Goal: Information Seeking & Learning: Learn about a topic

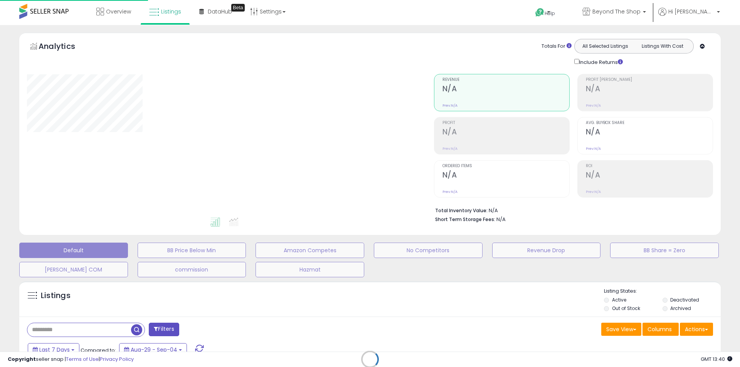
type input "***"
select select "**"
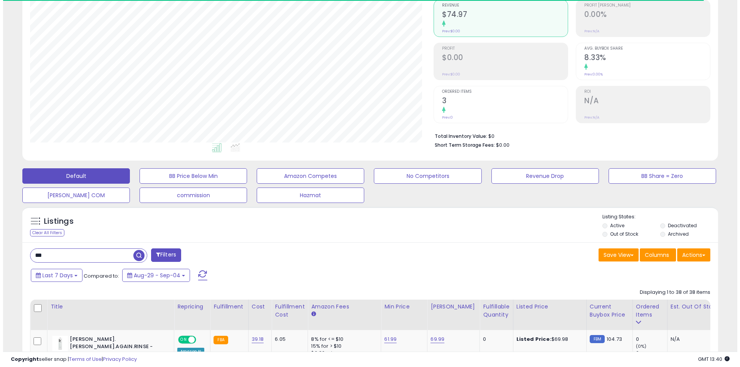
scroll to position [77, 0]
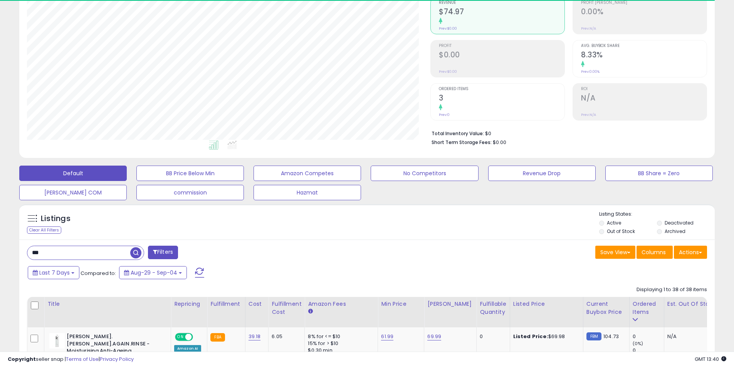
click at [74, 253] on input "***" at bounding box center [78, 252] width 103 height 13
click at [74, 253] on input "***" at bounding box center [112, 252] width 170 height 13
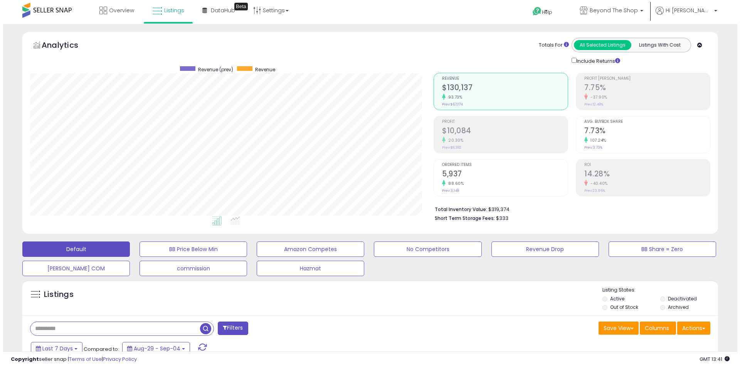
scroll to position [0, 0]
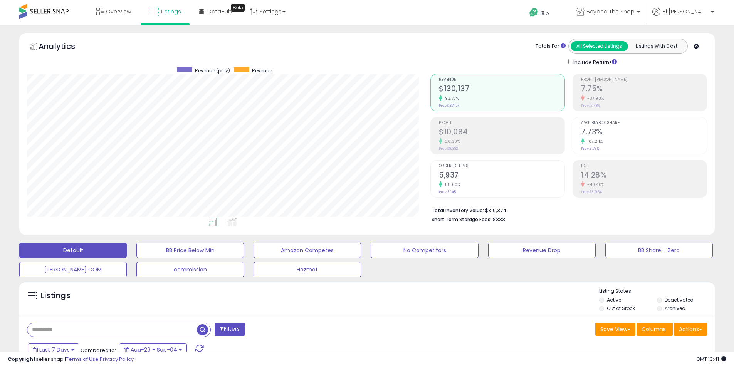
click at [453, 136] on h2 "$10,084" at bounding box center [502, 133] width 126 height 10
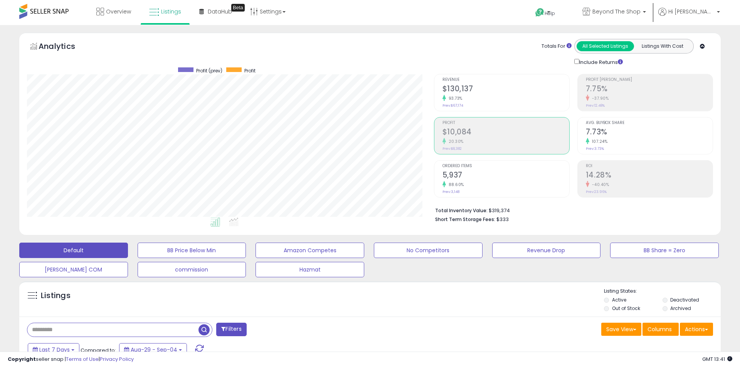
scroll to position [158, 404]
click at [457, 180] on h2 "5,937" at bounding box center [502, 176] width 126 height 10
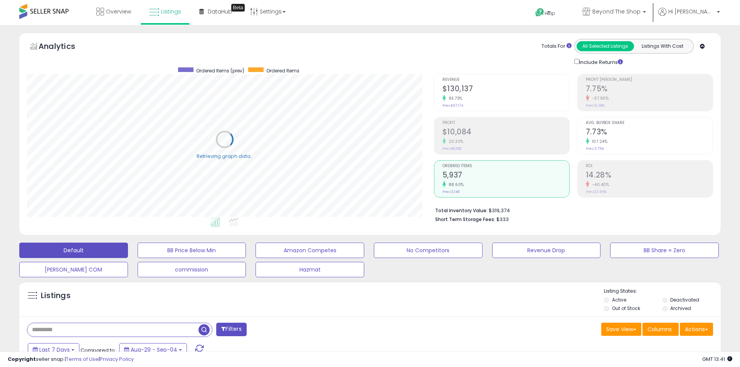
scroll to position [385264, 385019]
click at [454, 99] on small "93.73%" at bounding box center [450, 99] width 17 height 6
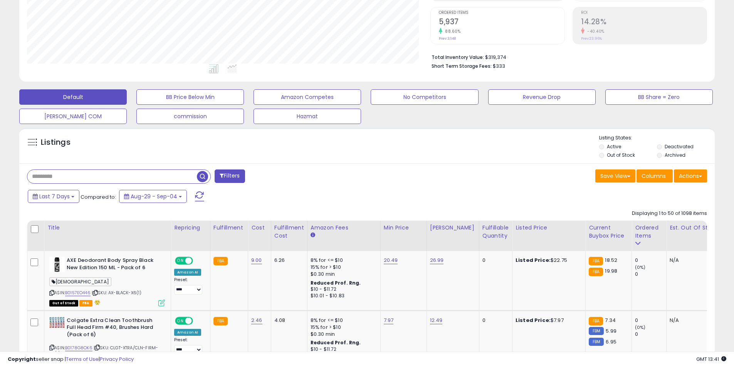
scroll to position [193, 0]
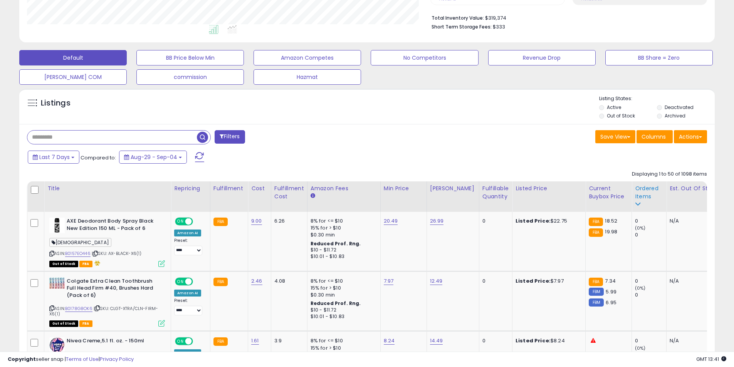
click at [635, 195] on div "Ordered Items" at bounding box center [649, 193] width 28 height 16
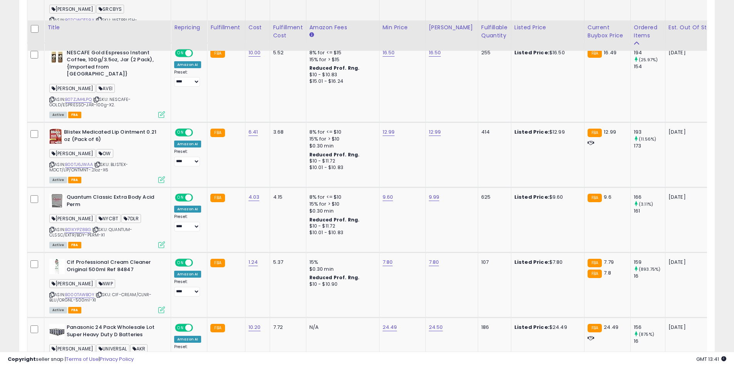
scroll to position [0, 0]
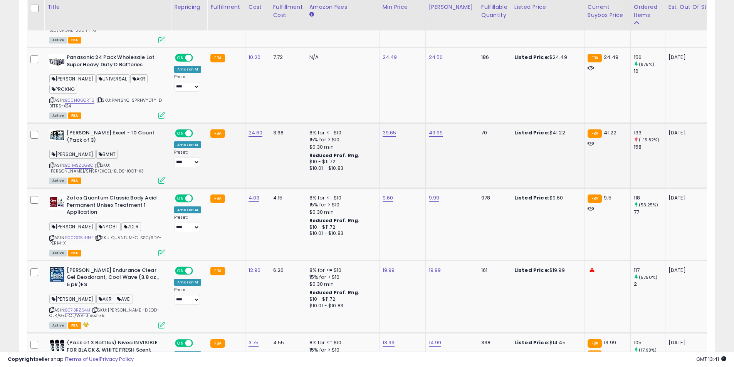
click at [160, 177] on icon at bounding box center [161, 180] width 7 height 7
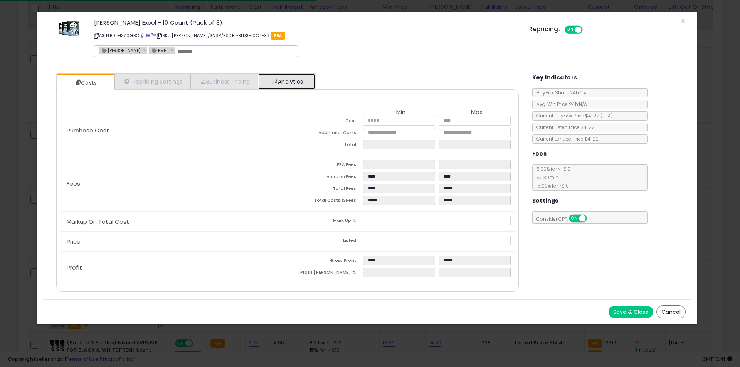
click at [271, 80] on link "Analytics" at bounding box center [286, 82] width 57 height 16
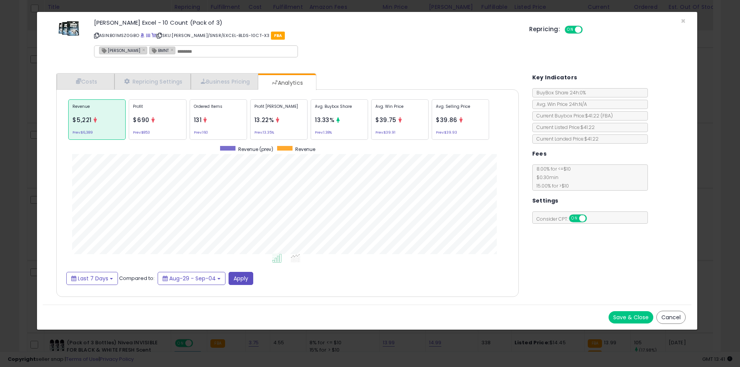
click at [230, 113] on p "Ordered Items" at bounding box center [218, 110] width 49 height 12
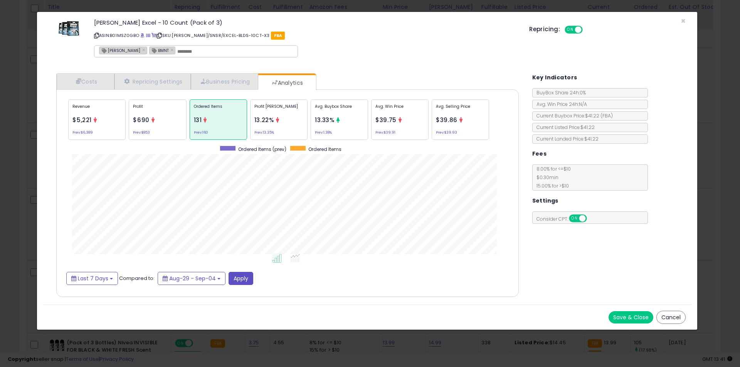
click at [0, 188] on div "× Close [PERSON_NAME] Excel - 10 Count (Pack of 3) ASIN: B01MSZ0GBO | SKU: [PER…" at bounding box center [370, 183] width 740 height 367
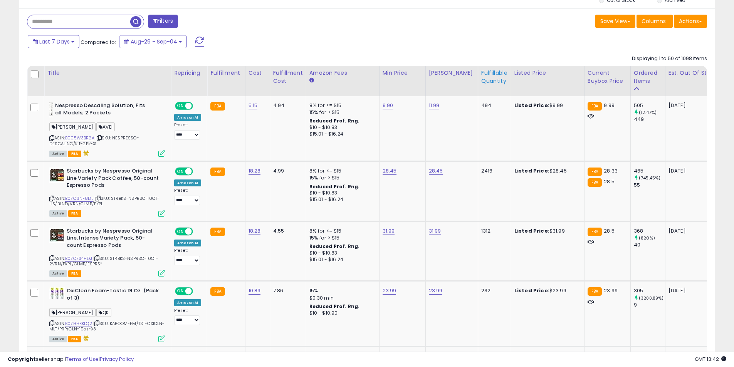
click at [486, 78] on div "Fulfillable Quantity" at bounding box center [494, 77] width 27 height 16
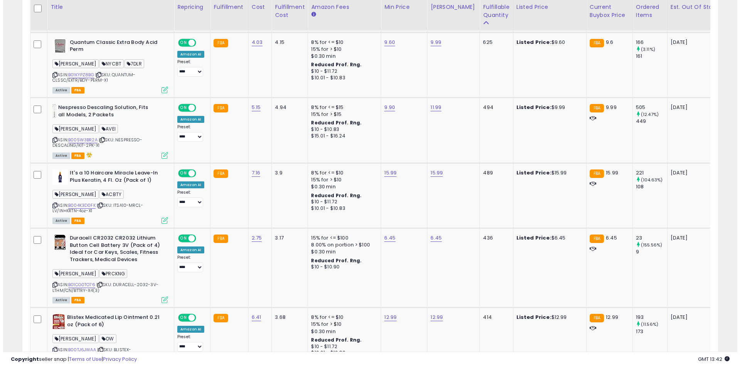
scroll to position [848, 0]
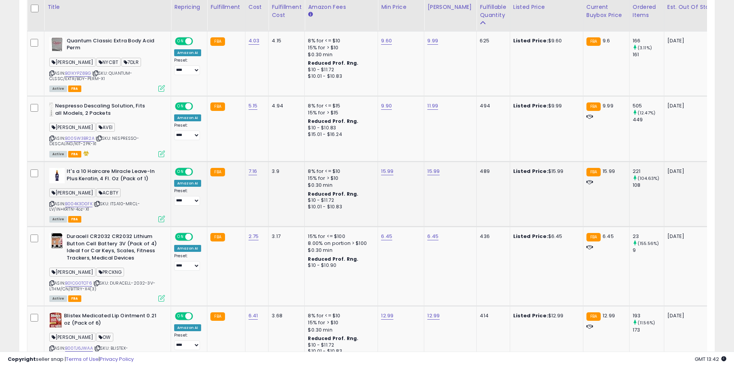
click at [160, 218] on icon at bounding box center [161, 219] width 7 height 7
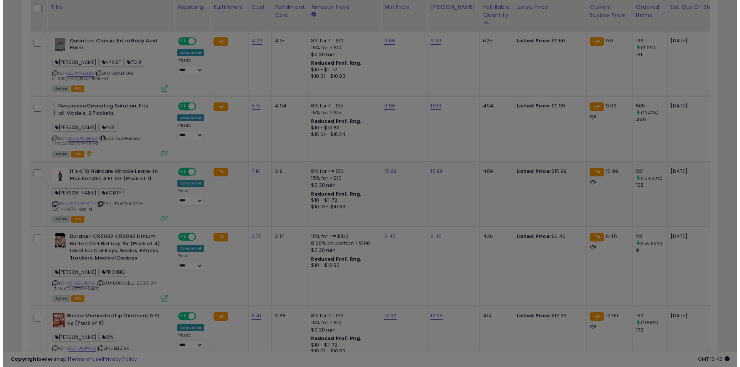
scroll to position [158, 407]
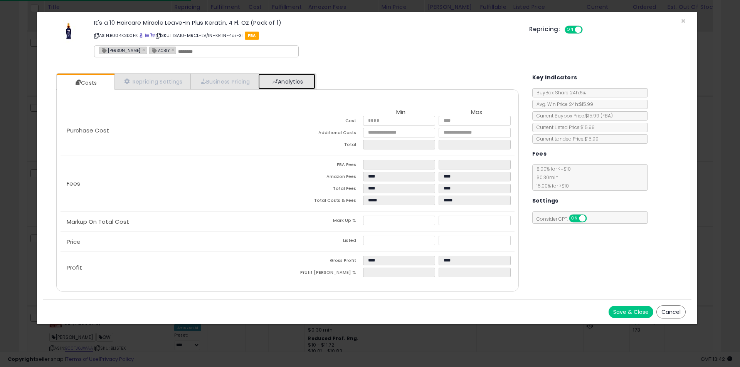
click at [273, 82] on link "Analytics" at bounding box center [286, 82] width 57 height 16
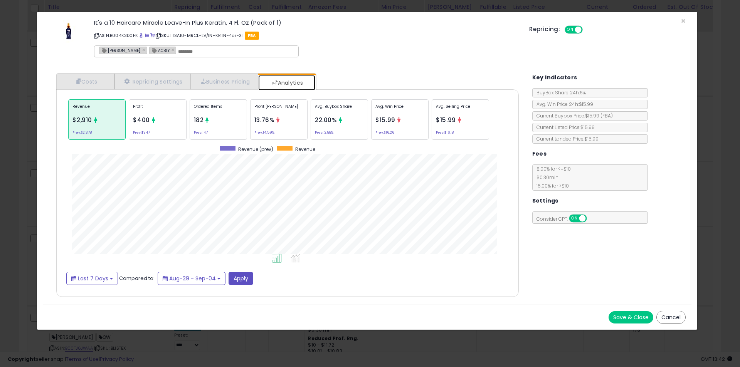
scroll to position [237, 478]
click at [221, 116] on div "Ordered Items 182 Prev: 147" at bounding box center [218, 119] width 57 height 40
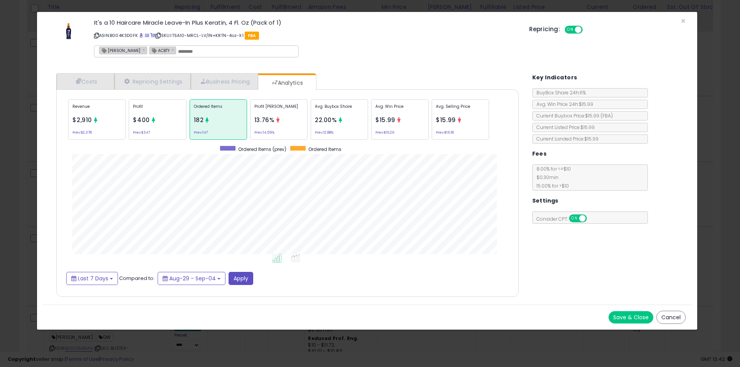
scroll to position [385185, 384945]
click at [13, 183] on div "× Close It's a 10 Haircare Miracle Leave-In Plus Keratin, 4 Fl. Oz (Pack of 1) …" at bounding box center [370, 183] width 740 height 367
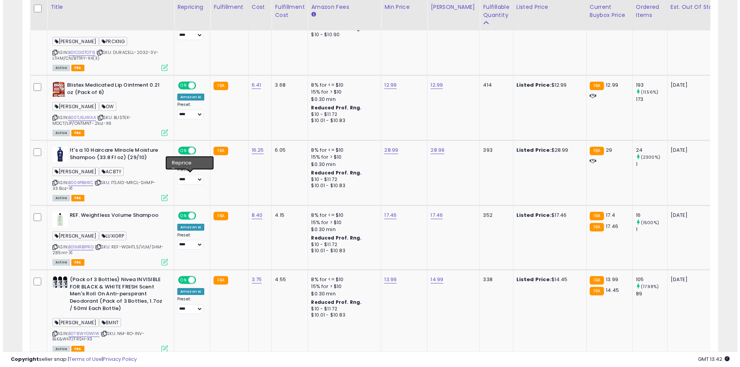
scroll to position [1079, 0]
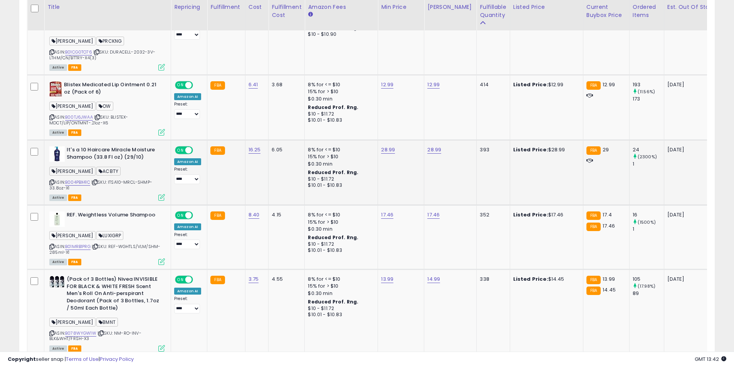
click at [163, 197] on icon at bounding box center [161, 197] width 7 height 7
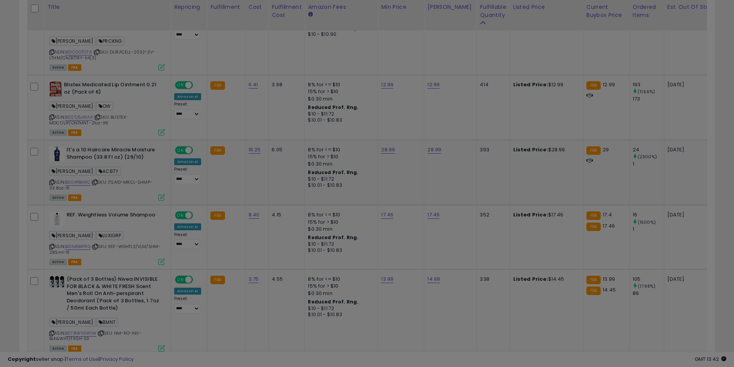
scroll to position [158, 407]
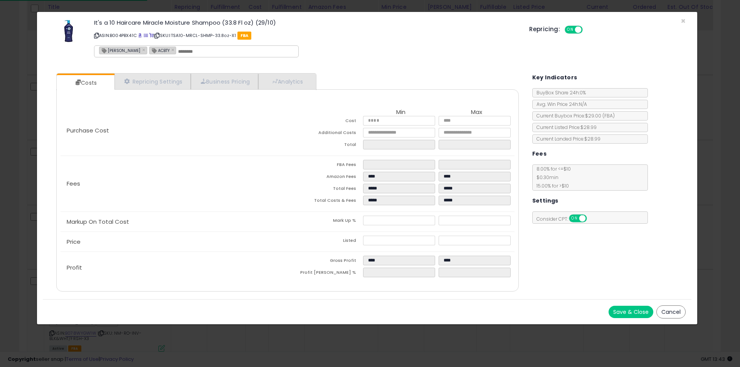
click at [12, 193] on div "× Close It's a 10 Haircare Miracle Moisture Shampoo (33.8 Fl oz) (29/10) ASIN: …" at bounding box center [370, 183] width 740 height 367
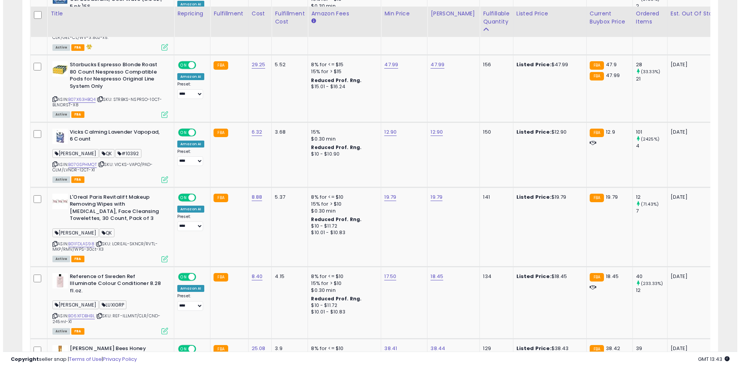
scroll to position [2582, 0]
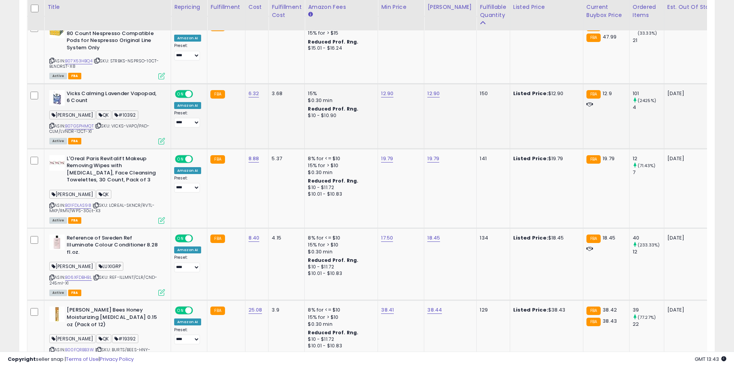
click at [160, 138] on icon at bounding box center [161, 141] width 7 height 7
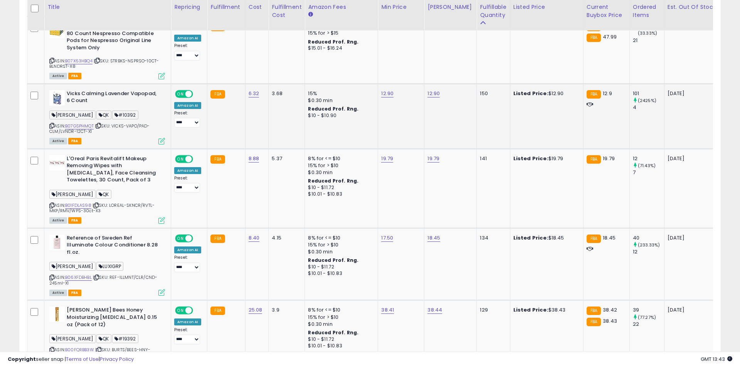
scroll to position [385264, 385015]
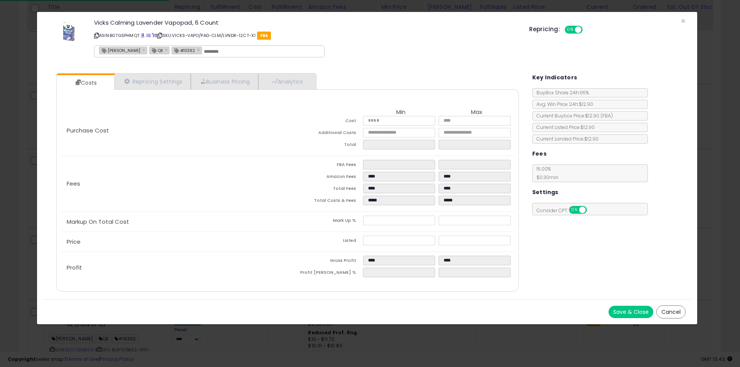
click at [5, 198] on div "× Close Vicks Calming Lavender Vapopad, 6 Count ASIN: B07GSPHMQT | SKU: VICKS-V…" at bounding box center [370, 183] width 740 height 367
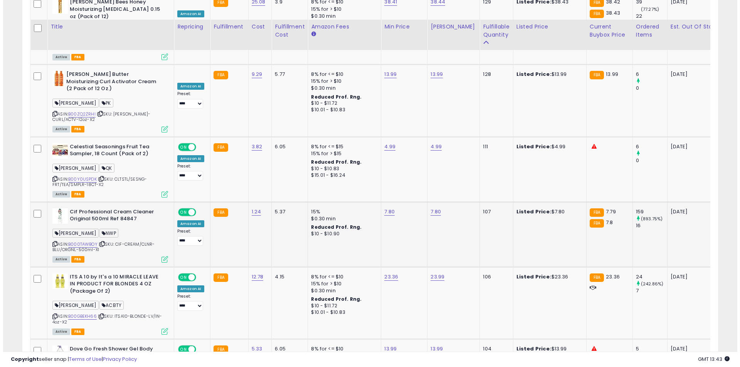
scroll to position [2929, 0]
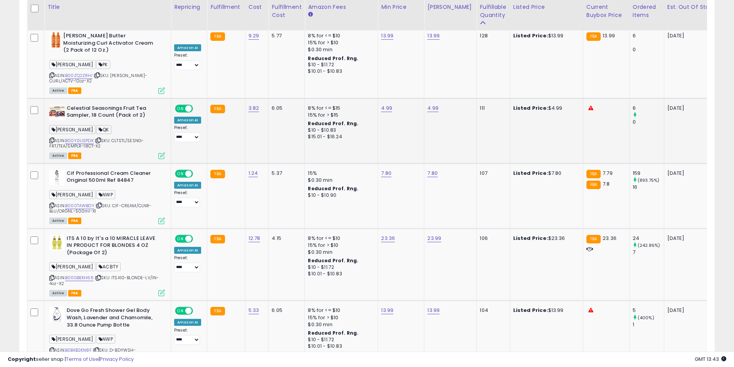
click at [161, 153] on icon at bounding box center [161, 156] width 7 height 7
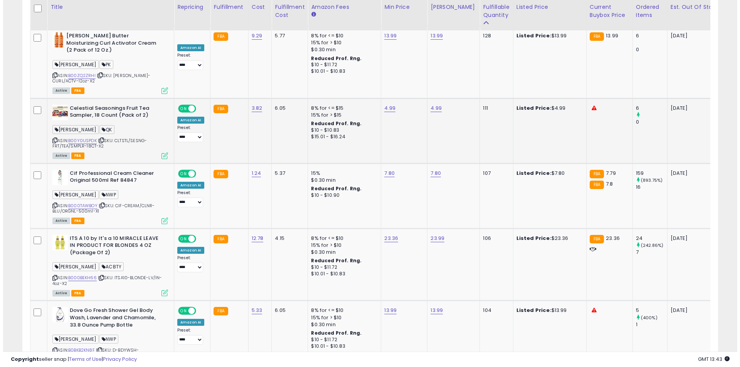
scroll to position [158, 407]
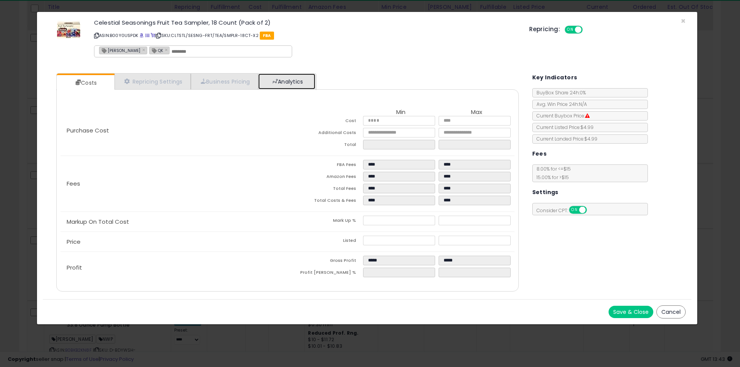
click at [286, 83] on link "Analytics" at bounding box center [286, 82] width 57 height 16
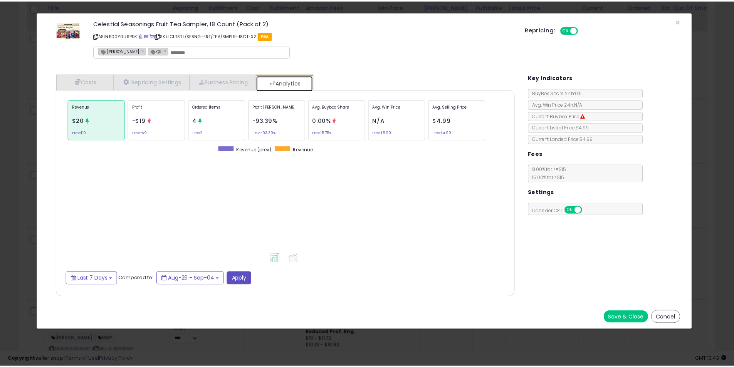
scroll to position [237, 478]
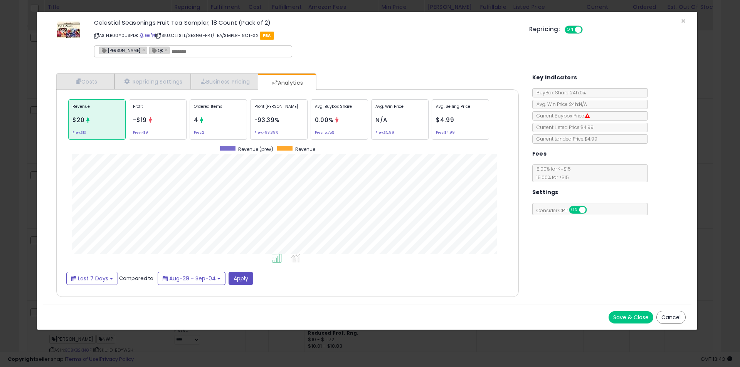
click at [29, 167] on div "× Close Celestial Seasonings Fruit Tea Sampler, 18 Count (Pack of 2) ASIN: B00Y…" at bounding box center [370, 183] width 740 height 367
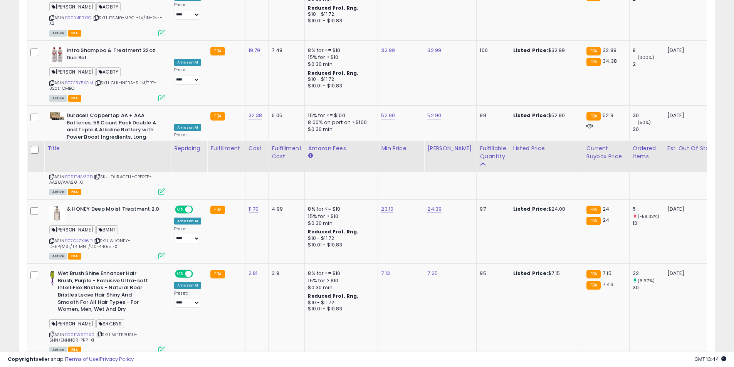
scroll to position [3469, 0]
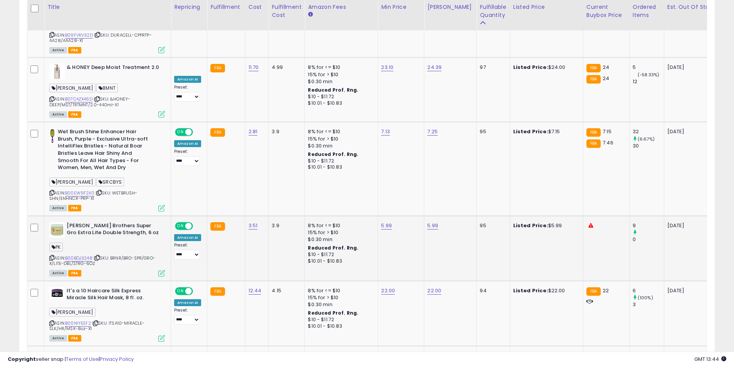
click at [167, 227] on td "[PERSON_NAME] Brothers Super Gro Extra Lite Double Strength, 6 oz PK ASIN: B00B…" at bounding box center [107, 248] width 127 height 65
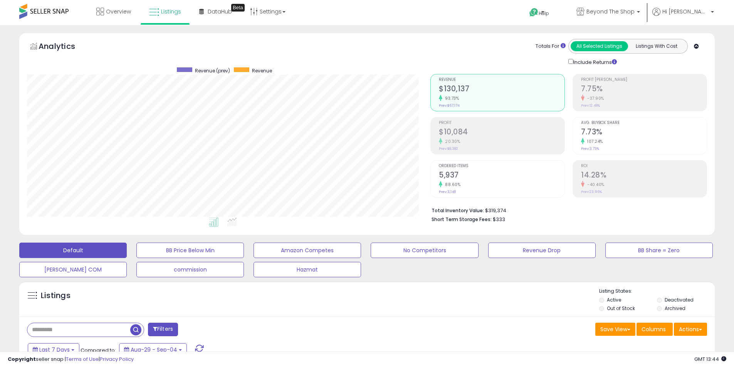
scroll to position [154, 0]
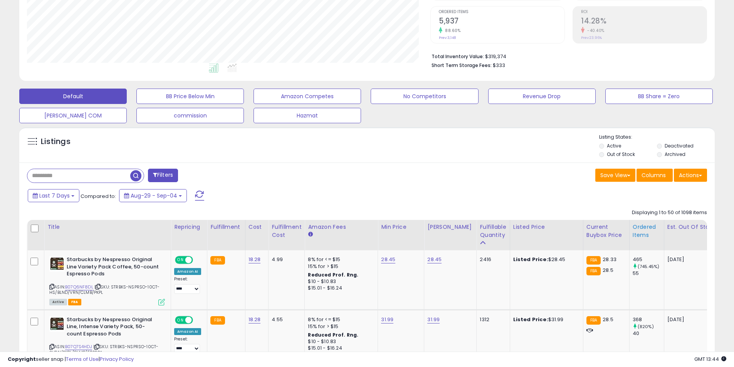
click at [638, 231] on div "Ordered Items" at bounding box center [647, 231] width 28 height 16
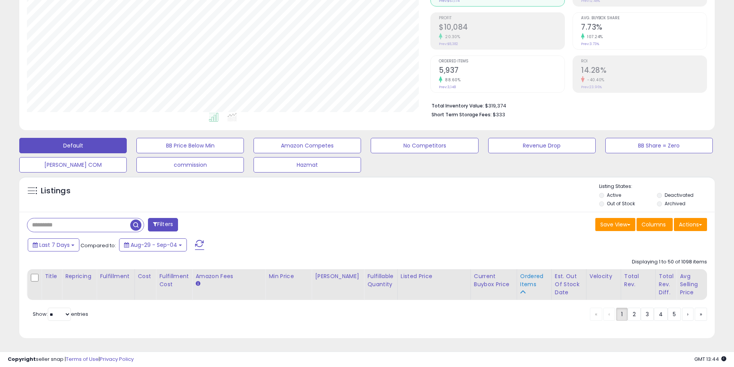
scroll to position [111, 0]
